Goal: Information Seeking & Learning: Learn about a topic

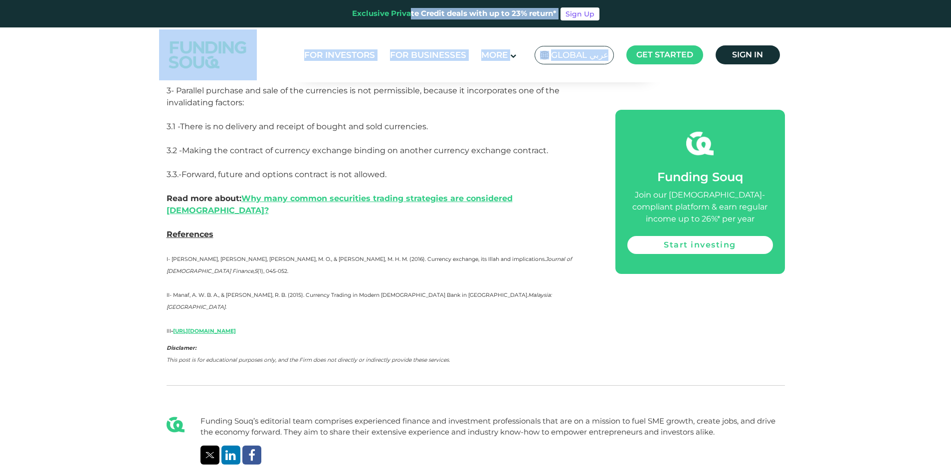
scroll to position [1902, 0]
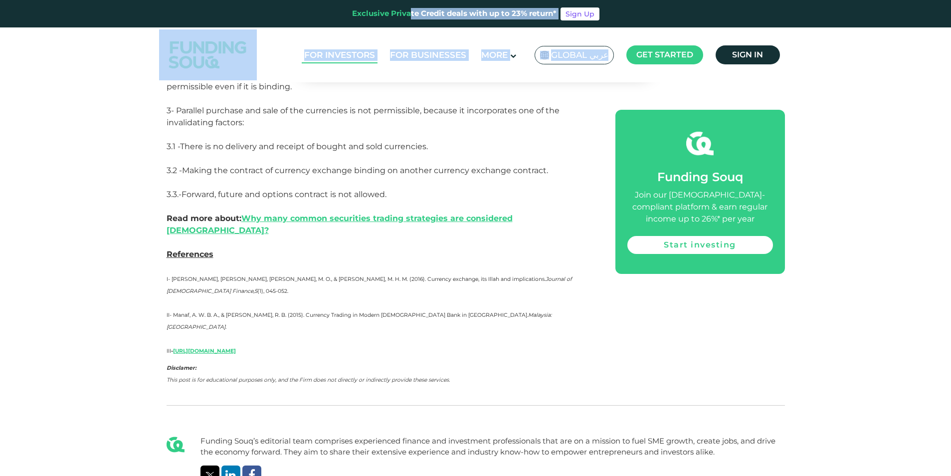
drag, startPoint x: 181, startPoint y: 245, endPoint x: 325, endPoint y: 62, distance: 233.0
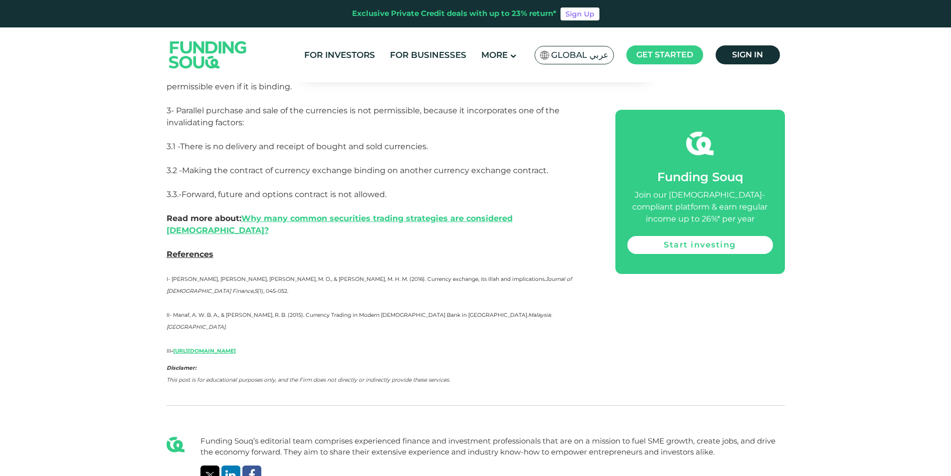
click at [83, 37] on header "Exclusive Private Credit deals with up to 23% return* Sign Up For Investors For…" at bounding box center [475, 41] width 951 height 82
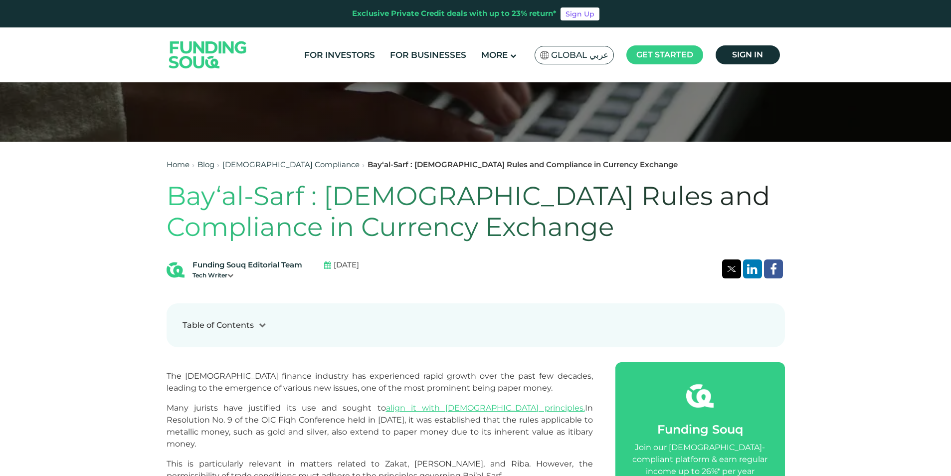
click at [243, 327] on div "Table of Contents" at bounding box center [218, 325] width 71 height 12
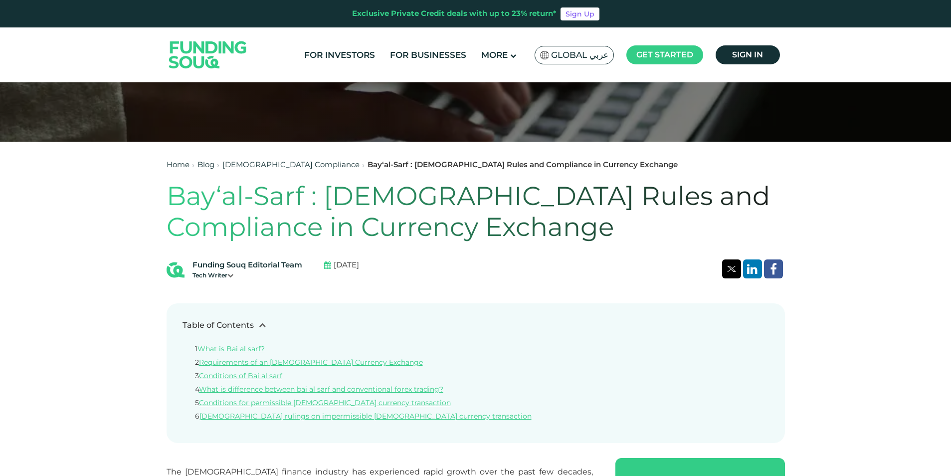
click at [230, 327] on div "Table of Contents" at bounding box center [218, 325] width 71 height 12
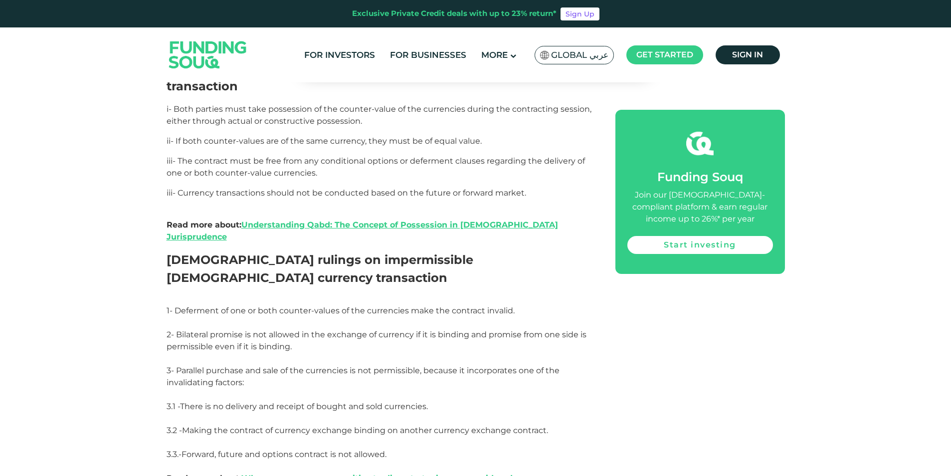
scroll to position [1746, 0]
